Goal: Check status: Check status

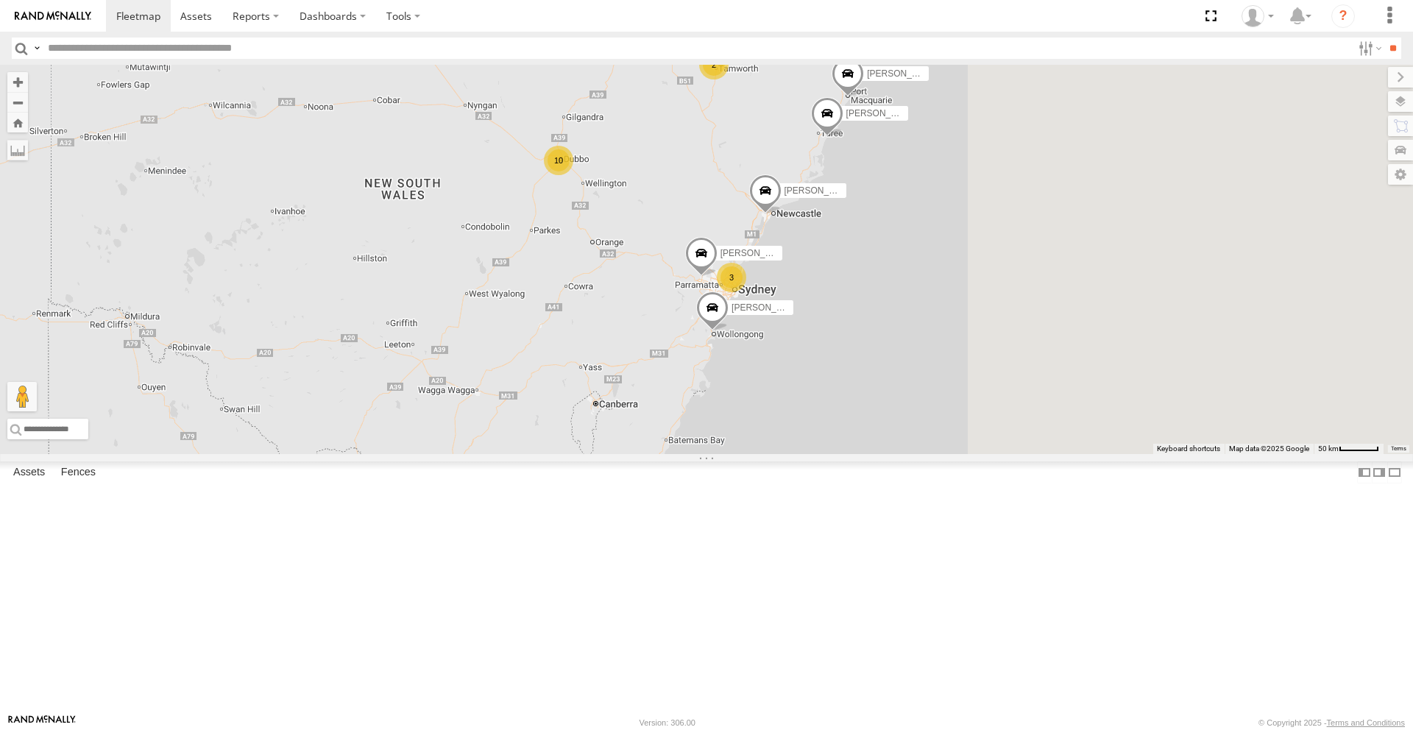
drag, startPoint x: 1089, startPoint y: 311, endPoint x: 700, endPoint y: 258, distance: 392.7
click at [697, 260] on div "[PERSON_NAME] - NEW ute [PERSON_NAME] 10 3 [PERSON_NAME] [PERSON_NAME] [PERSON_…" at bounding box center [706, 259] width 1413 height 389
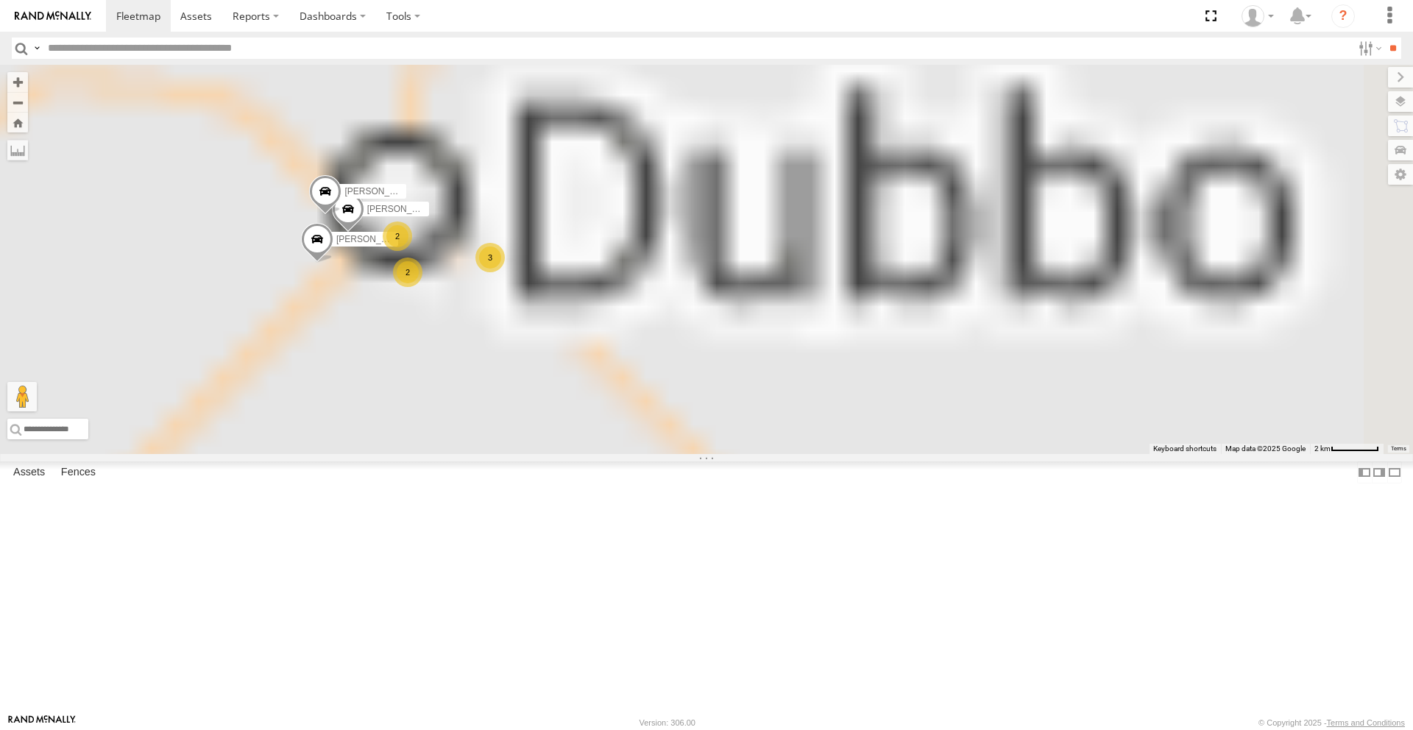
drag, startPoint x: 617, startPoint y: 347, endPoint x: 745, endPoint y: 355, distance: 127.6
click at [746, 356] on div "[PERSON_NAME] - NEW ute [PERSON_NAME] [PERSON_NAME] [PERSON_NAME] [PERSON_NAME]…" at bounding box center [706, 259] width 1413 height 389
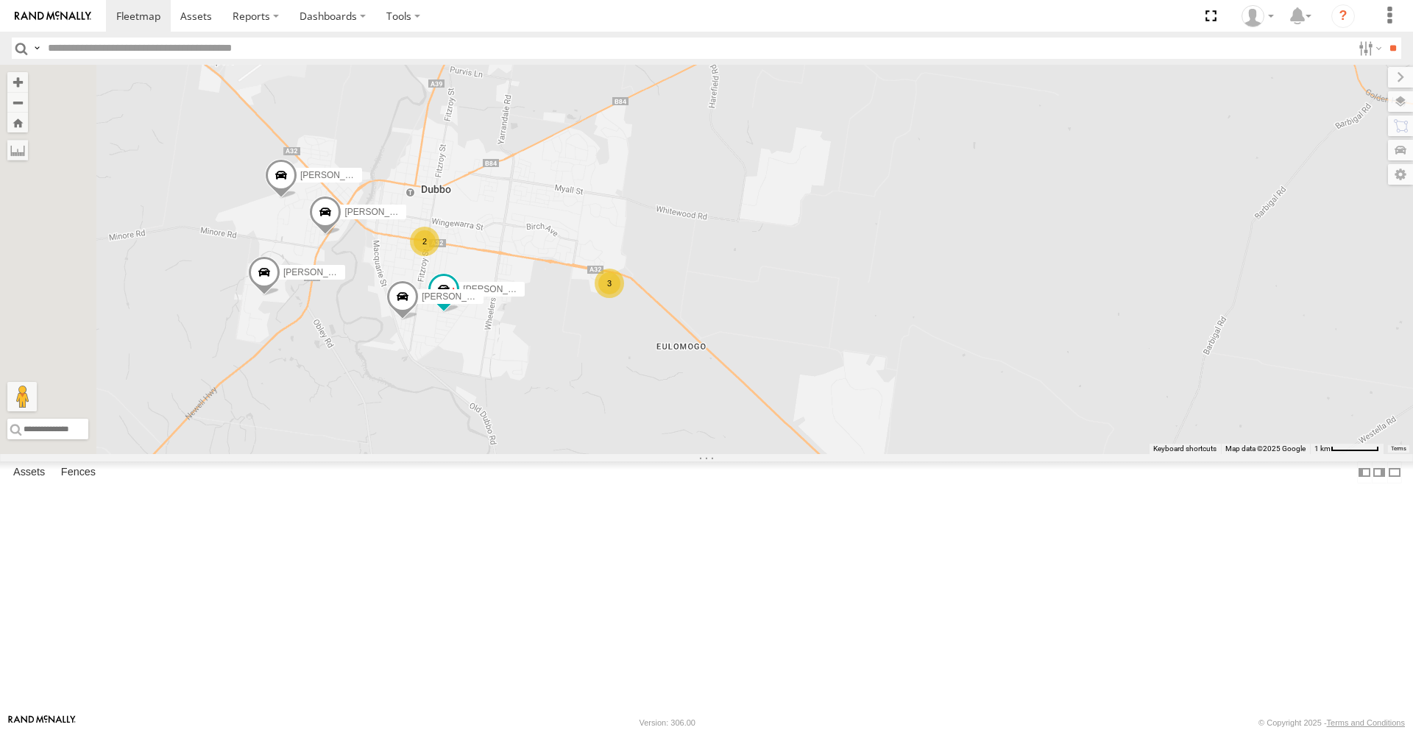
drag, startPoint x: 756, startPoint y: 342, endPoint x: 784, endPoint y: 336, distance: 29.5
click at [792, 338] on div "[PERSON_NAME] - NEW ute [PERSON_NAME] [PERSON_NAME] [PERSON_NAME] [PERSON_NAME]…" at bounding box center [706, 259] width 1413 height 389
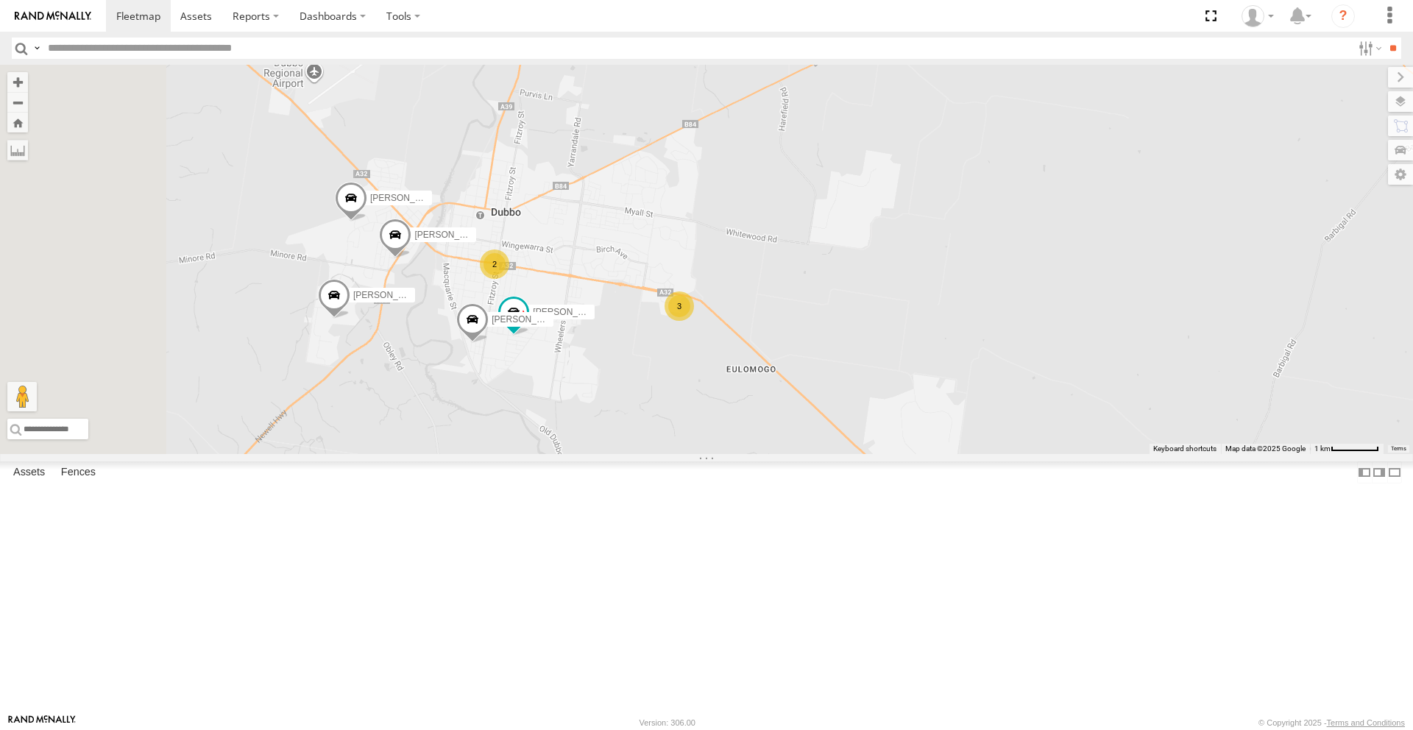
drag, startPoint x: 712, startPoint y: 375, endPoint x: 820, endPoint y: 366, distance: 109.3
click at [823, 366] on div "[PERSON_NAME] - NEW ute [PERSON_NAME] [PERSON_NAME] [PERSON_NAME] [PERSON_NAME]…" at bounding box center [706, 259] width 1413 height 389
